Goal: Navigation & Orientation: Find specific page/section

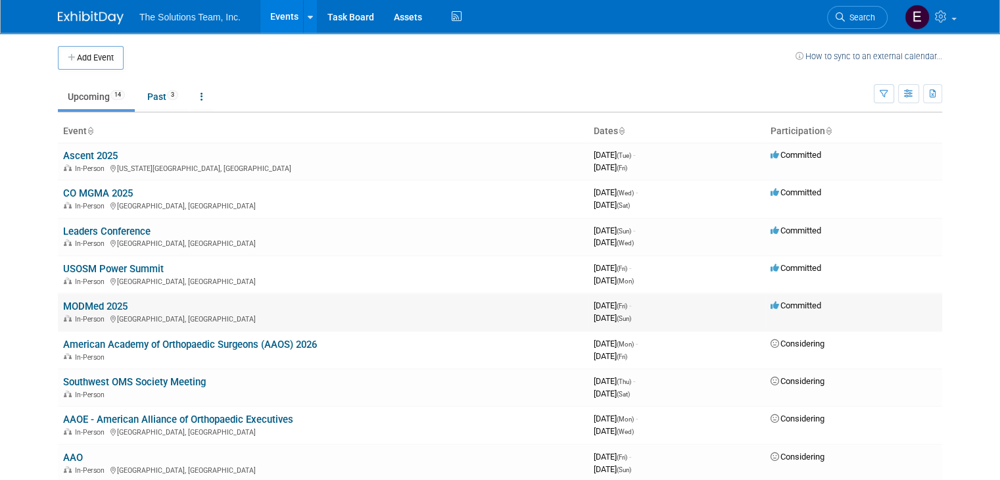
click at [106, 309] on link "MODMed 2025" at bounding box center [95, 306] width 64 height 12
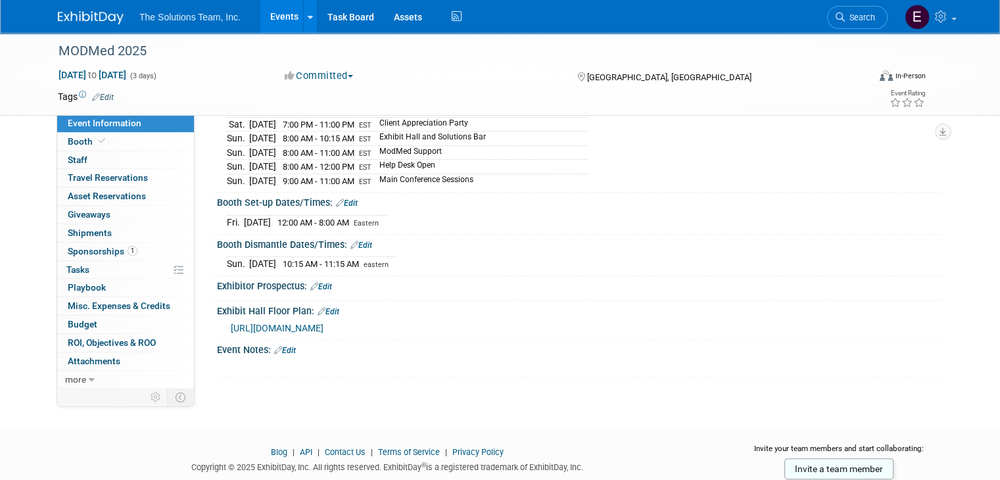
scroll to position [329, 0]
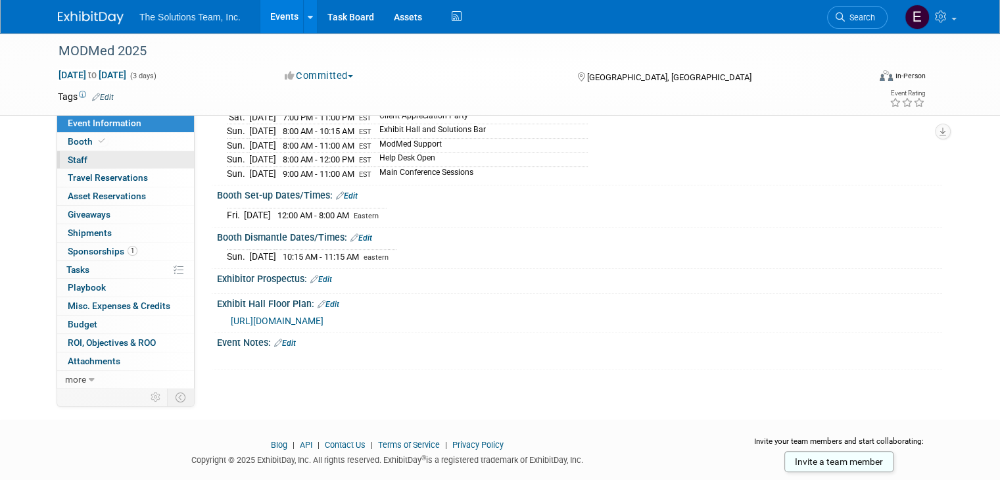
click at [129, 157] on link "0 Staff 0" at bounding box center [125, 160] width 137 height 18
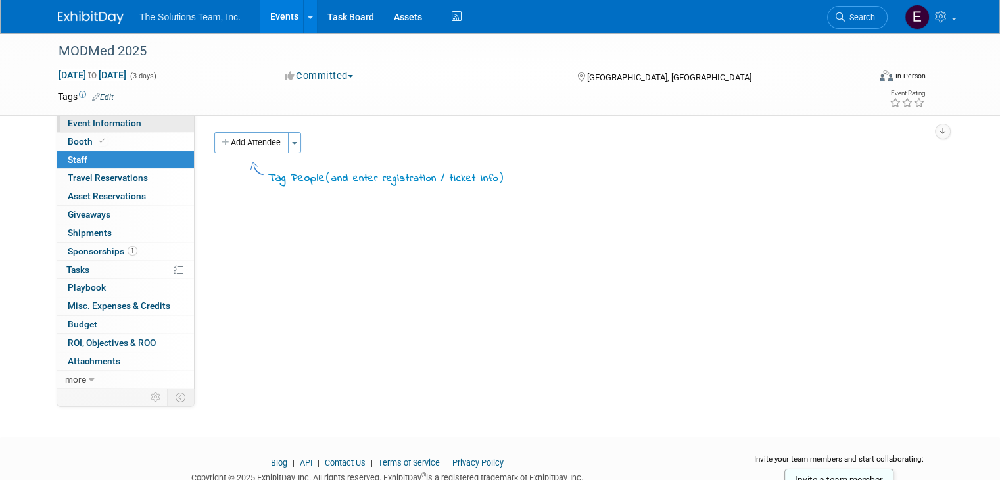
click at [114, 120] on span "Event Information" at bounding box center [105, 123] width 74 height 11
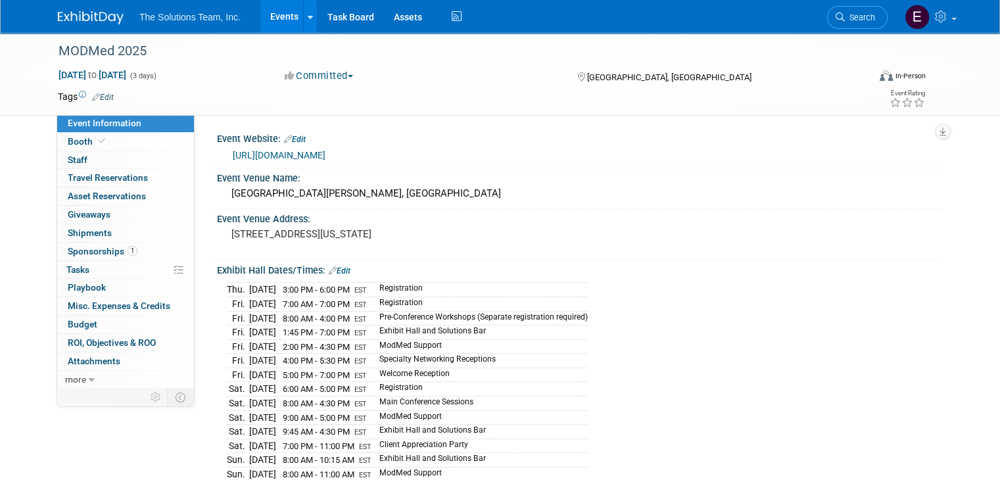
click at [271, 18] on link "Events" at bounding box center [284, 16] width 48 height 33
